Goal: Transaction & Acquisition: Purchase product/service

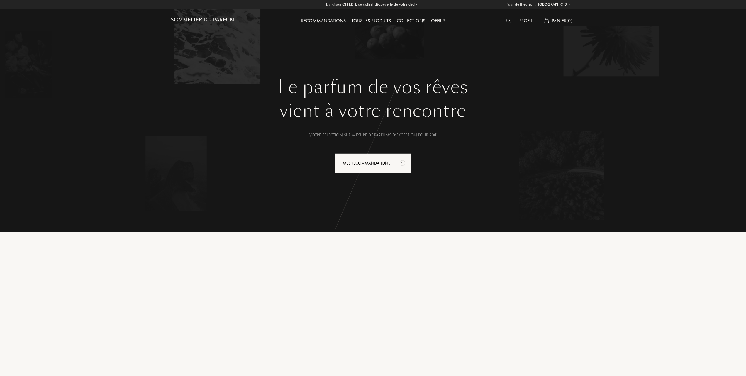
select select "FR"
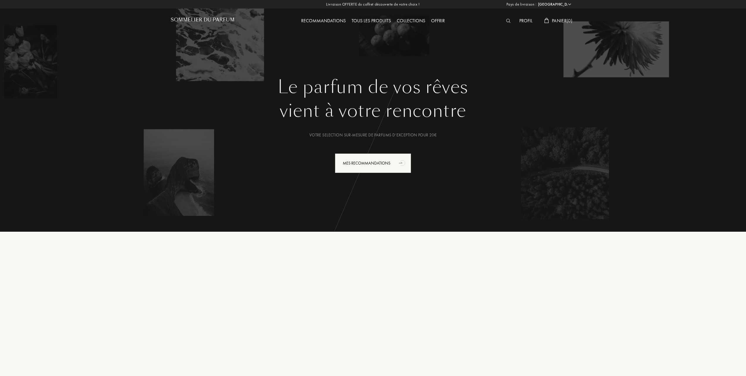
click at [520, 20] on div "Profil" at bounding box center [525, 21] width 19 height 8
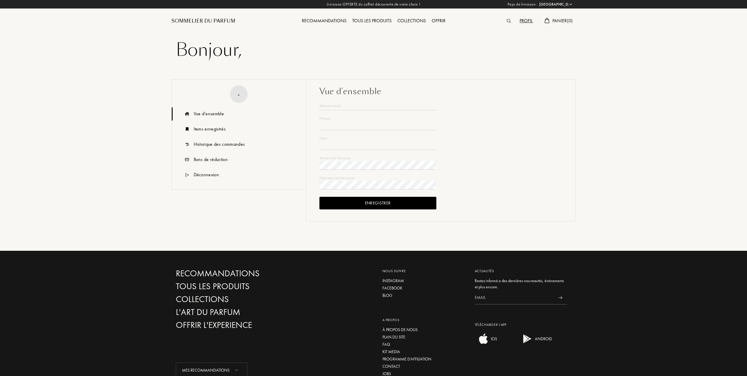
select select "FR"
type input "André-Jean"
type input "BESSON"
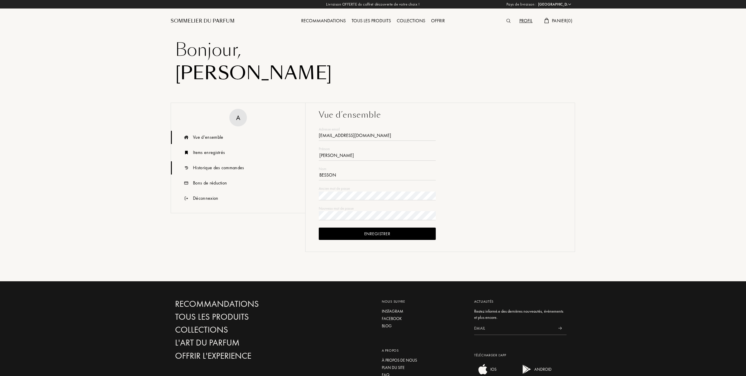
click at [212, 168] on div "Historique des commandes" at bounding box center [218, 167] width 51 height 7
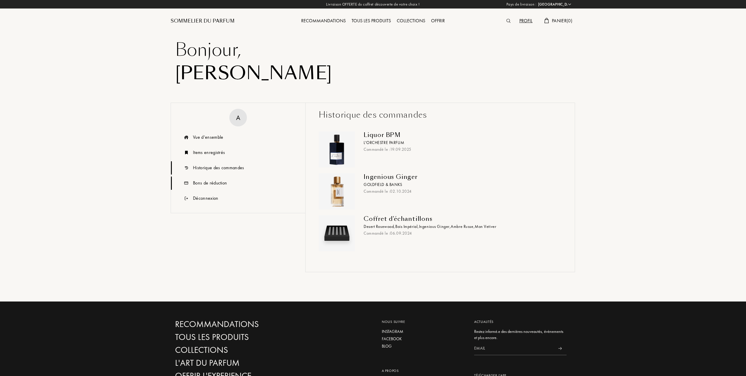
click at [202, 181] on div "Bons de réduction" at bounding box center [210, 182] width 34 height 7
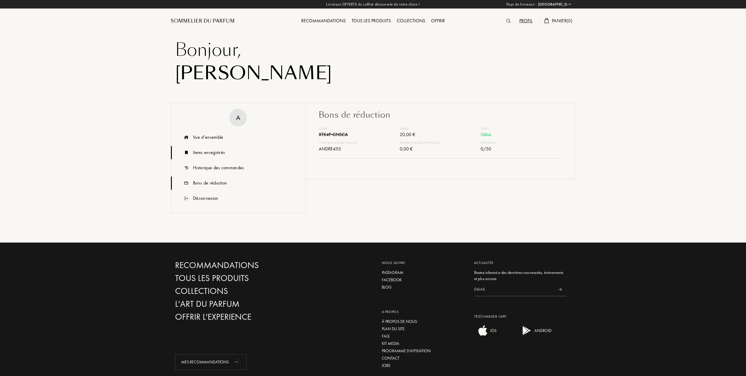
click at [204, 152] on div "Items enregistrés" at bounding box center [209, 152] width 32 height 7
click at [205, 134] on div "Vue d’ensemble" at bounding box center [208, 137] width 30 height 7
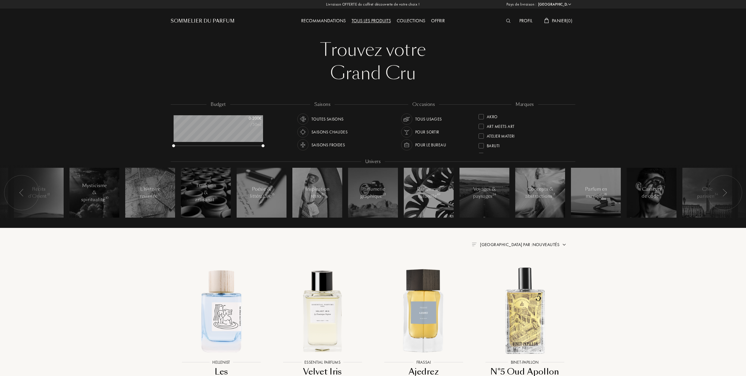
select select "FR"
click at [372, 21] on div "Tous les produits" at bounding box center [371, 21] width 45 height 8
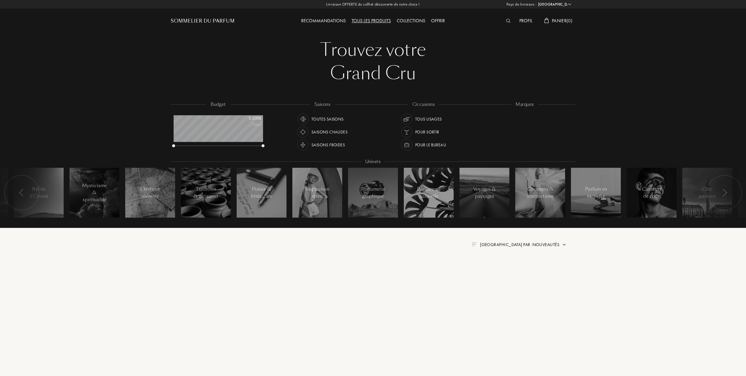
select select "FR"
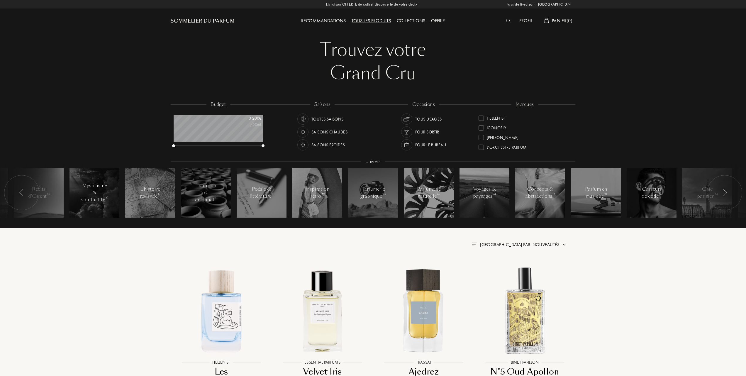
scroll to position [117, 0]
click at [481, 134] on div at bounding box center [480, 134] width 5 height 5
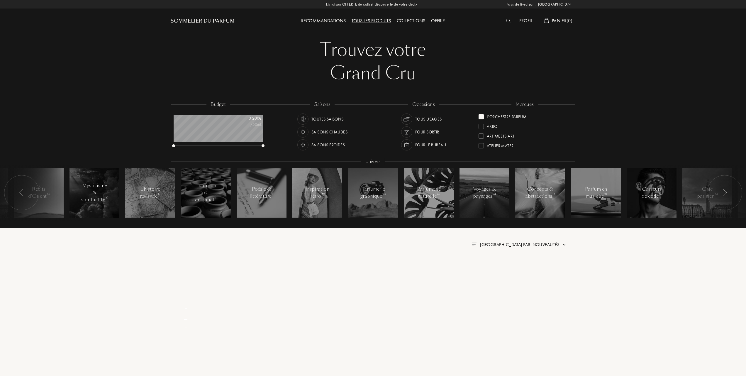
scroll to position [0, 0]
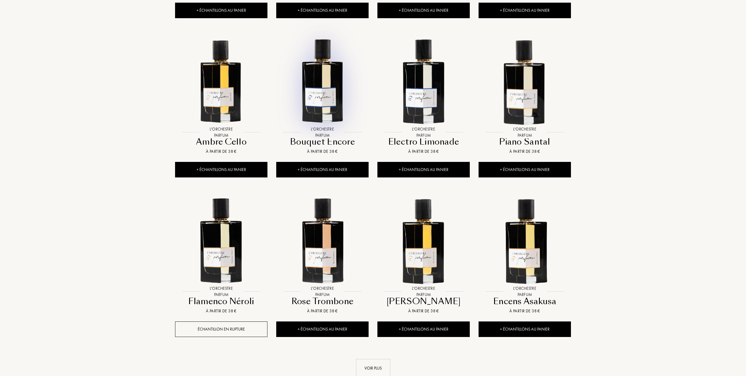
scroll to position [391, 0]
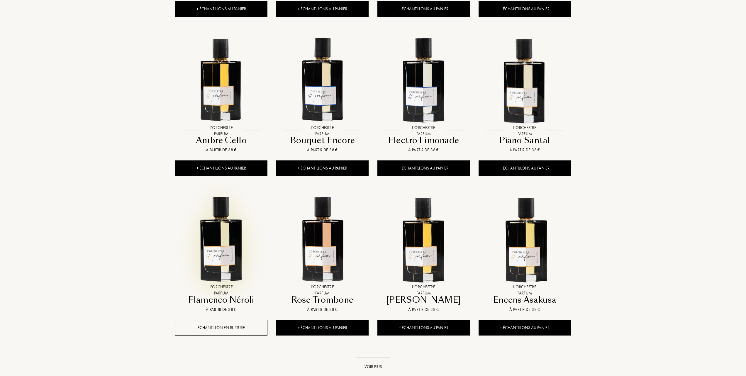
click at [220, 252] on img at bounding box center [221, 238] width 91 height 91
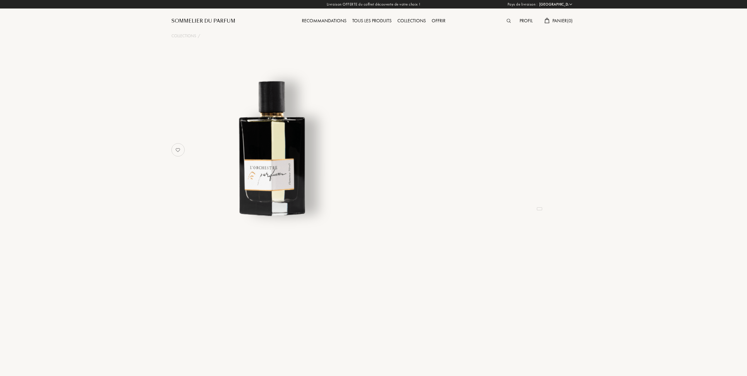
select select "FR"
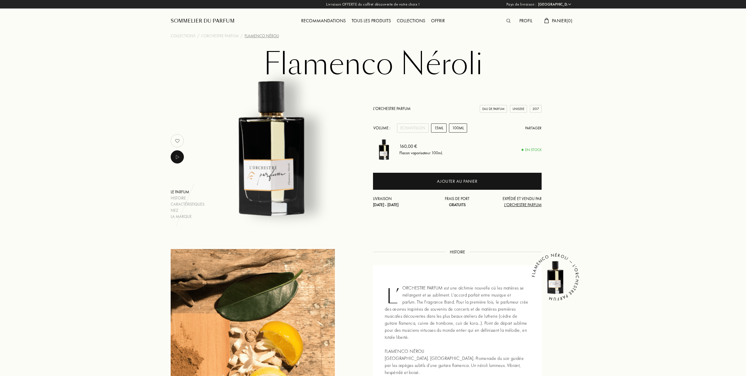
click at [439, 126] on div "15mL" at bounding box center [439, 127] width 16 height 9
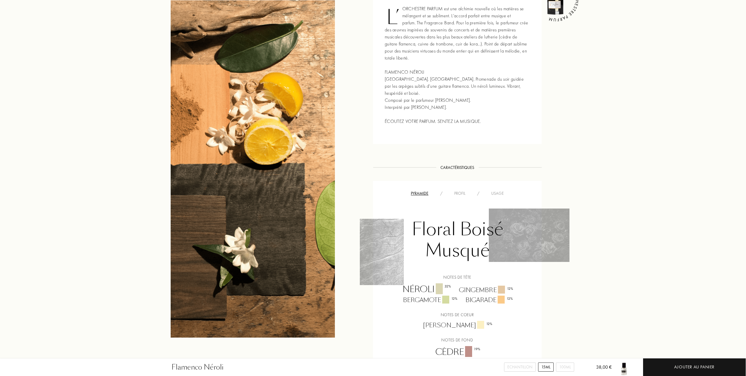
scroll to position [273, 0]
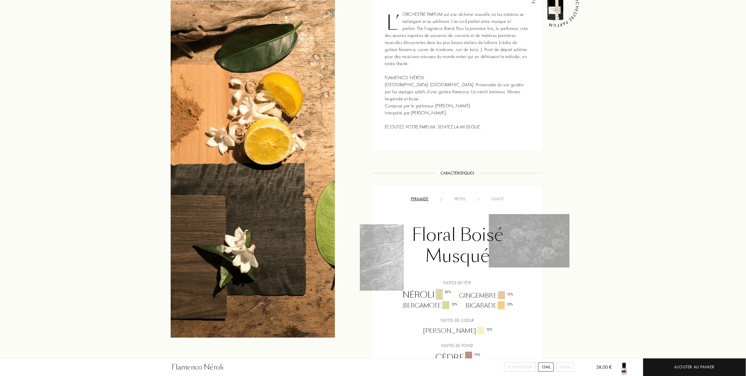
click at [496, 198] on div "Usage" at bounding box center [497, 199] width 24 height 6
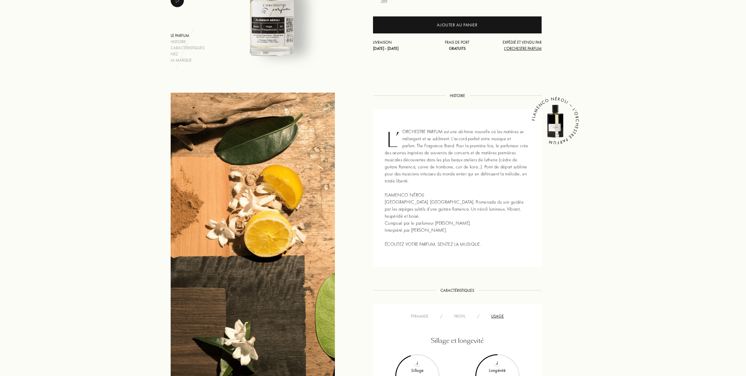
scroll to position [0, 0]
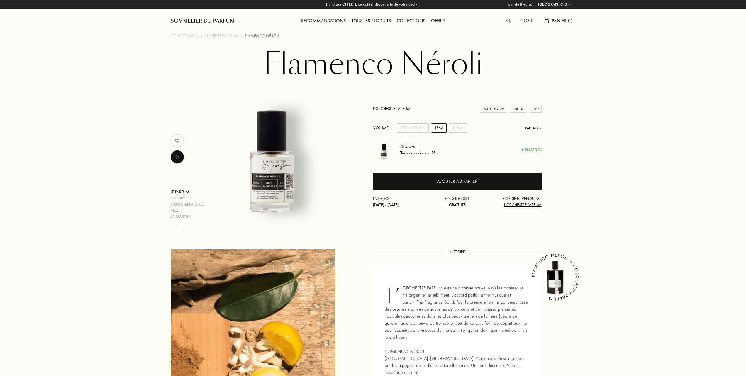
click at [360, 20] on div "Tous les produits" at bounding box center [371, 21] width 45 height 8
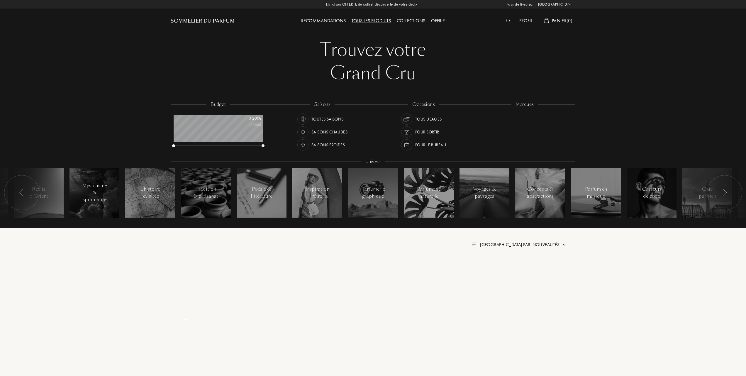
select select "FR"
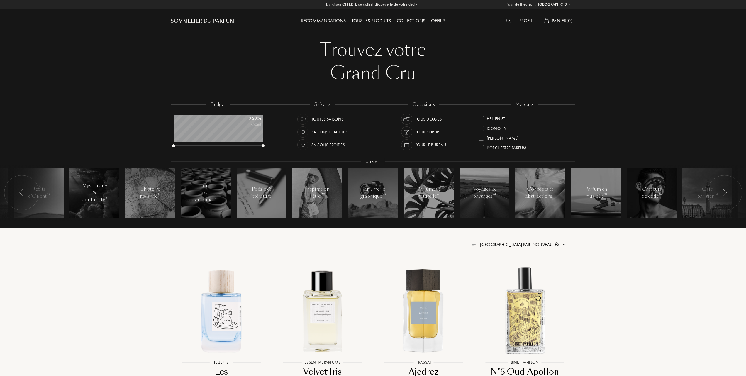
scroll to position [117, 0]
click at [482, 133] on div at bounding box center [480, 134] width 5 height 5
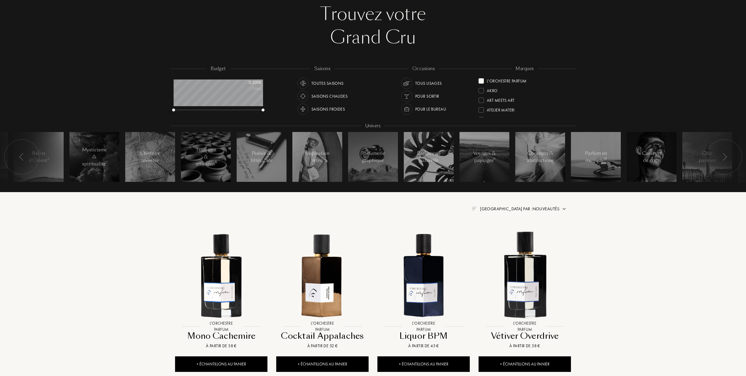
scroll to position [78, 0]
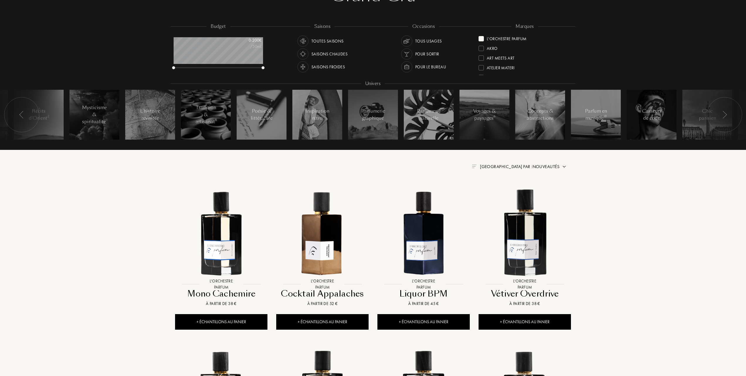
click at [538, 165] on span "Trier par : Nouveautés" at bounding box center [519, 167] width 79 height 6
click at [505, 191] on div at bounding box center [505, 192] width 4 height 4
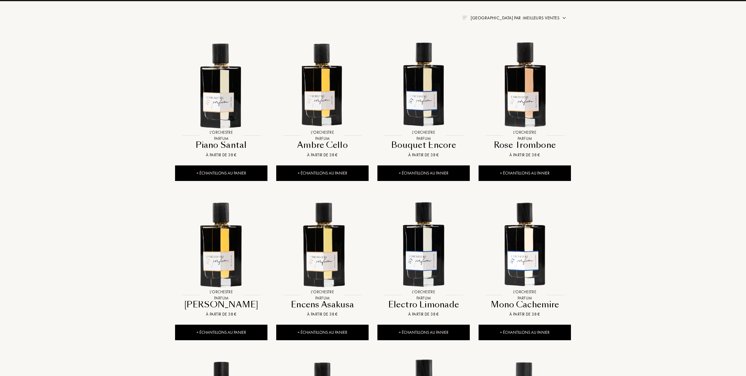
scroll to position [273, 0]
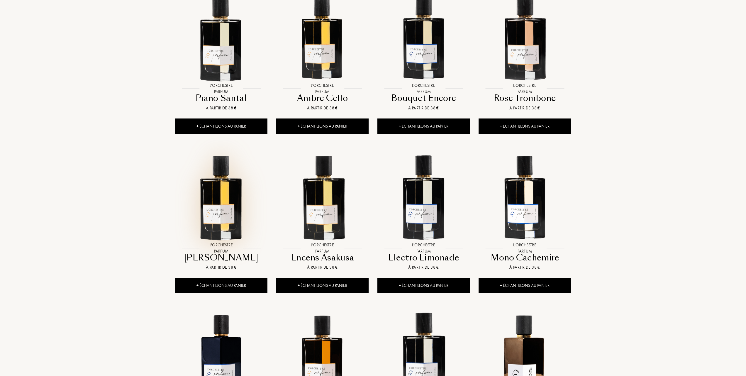
click at [218, 204] on img at bounding box center [221, 196] width 91 height 91
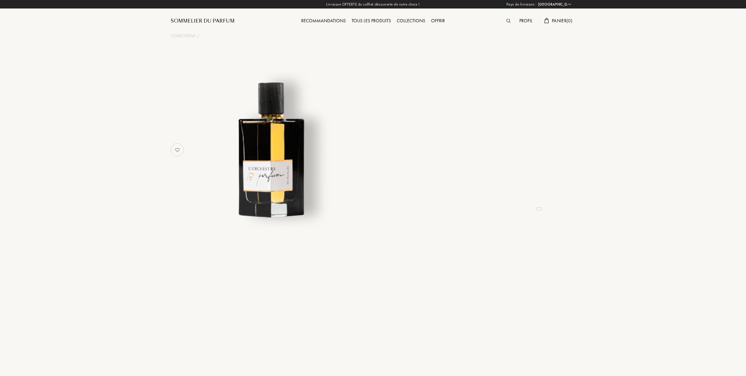
select select "FR"
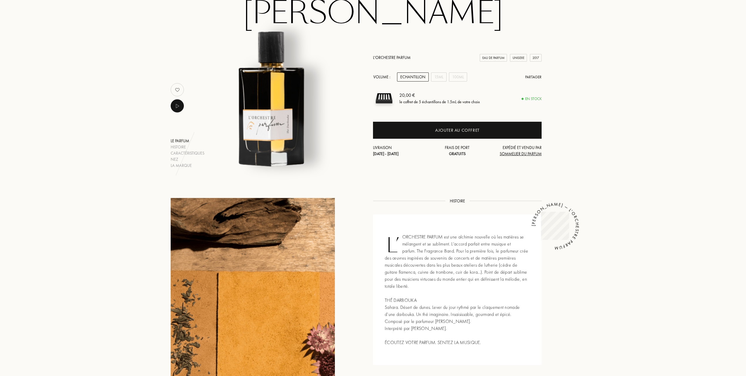
scroll to position [39, 0]
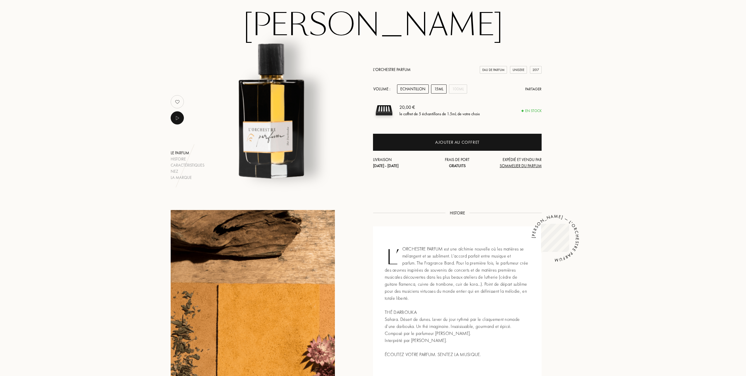
click at [439, 89] on div "15mL" at bounding box center [439, 88] width 16 height 9
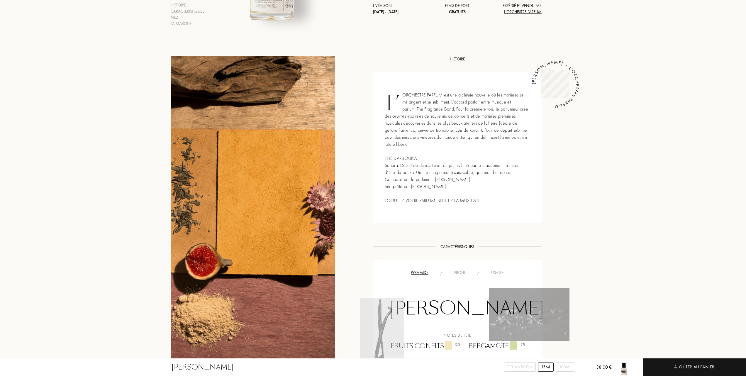
scroll to position [195, 0]
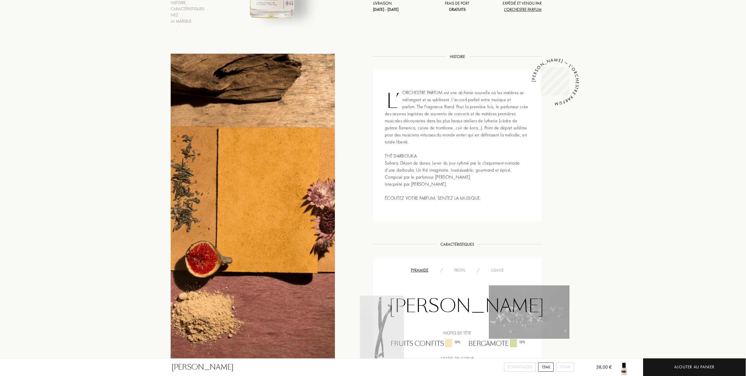
click at [498, 268] on div "Usage" at bounding box center [497, 270] width 24 height 6
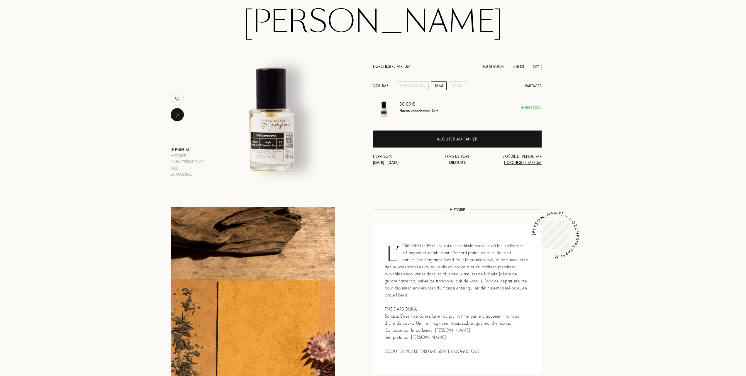
scroll to position [0, 0]
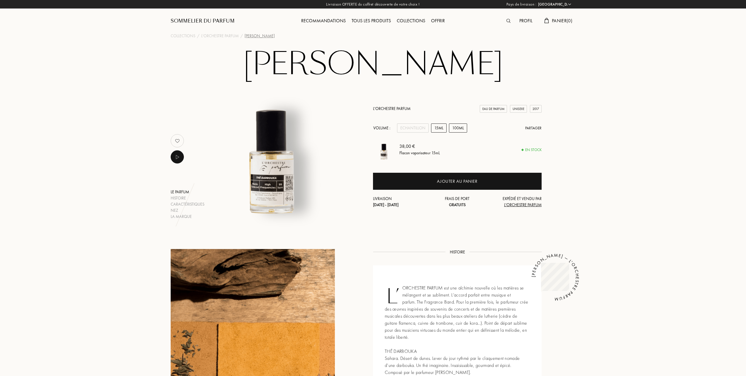
click at [458, 128] on div "100mL" at bounding box center [458, 127] width 18 height 9
